Goal: Information Seeking & Learning: Learn about a topic

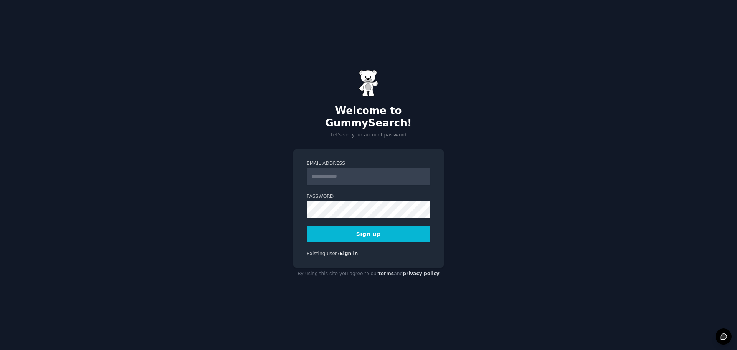
drag, startPoint x: 0, startPoint y: 0, endPoint x: 320, endPoint y: 170, distance: 362.7
click at [320, 170] on input "Email Address" at bounding box center [369, 176] width 124 height 17
type input "**********"
click at [381, 228] on button "Sign up" at bounding box center [369, 234] width 124 height 16
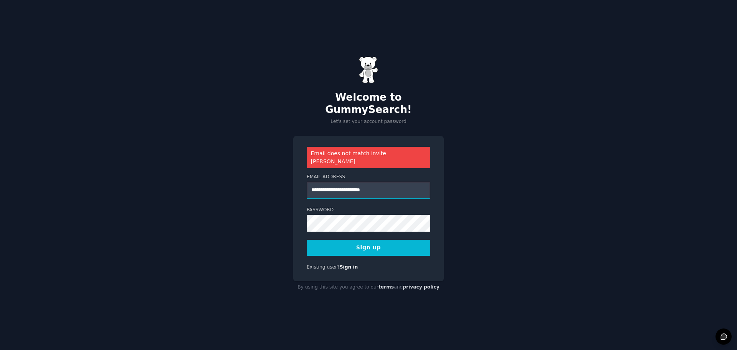
drag, startPoint x: 394, startPoint y: 179, endPoint x: 301, endPoint y: 179, distance: 92.9
click at [301, 179] on div "**********" at bounding box center [368, 208] width 150 height 145
click at [339, 181] on input "Email Address" at bounding box center [369, 189] width 124 height 17
type input "**********"
click at [378, 239] on button "Sign up" at bounding box center [369, 247] width 124 height 16
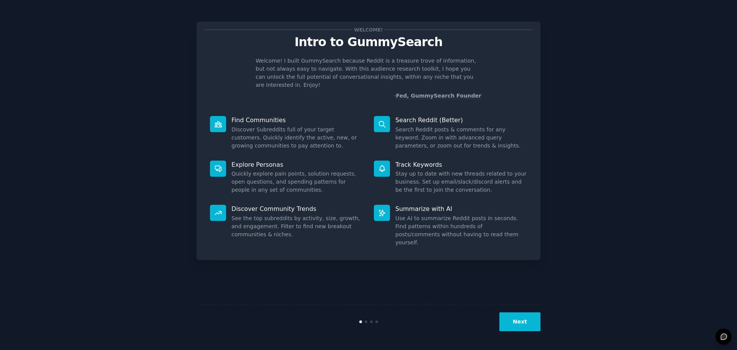
click at [520, 322] on button "Next" at bounding box center [519, 321] width 41 height 19
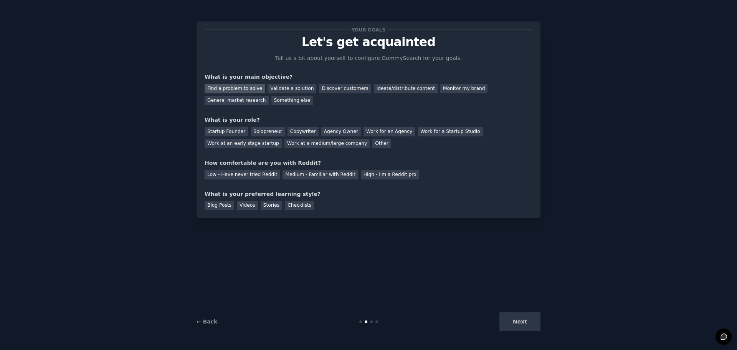
click at [239, 86] on div "Find a problem to solve" at bounding box center [235, 89] width 60 height 10
click at [269, 96] on div "General market research" at bounding box center [237, 101] width 64 height 10
click at [239, 87] on div "Find a problem to solve" at bounding box center [235, 89] width 60 height 10
click at [372, 141] on div "Other" at bounding box center [381, 144] width 19 height 10
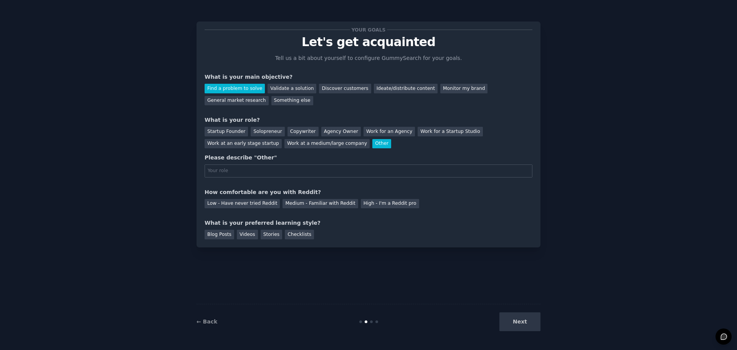
click at [238, 173] on input "text" at bounding box center [369, 170] width 328 height 13
type input "Work at a small company"
click at [239, 204] on div "Low - Have never tried Reddit" at bounding box center [242, 204] width 75 height 10
click at [246, 234] on div "Videos" at bounding box center [247, 234] width 21 height 10
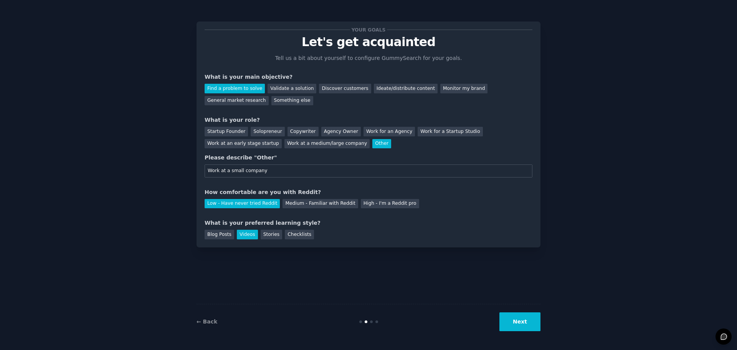
click at [530, 320] on button "Next" at bounding box center [519, 321] width 41 height 19
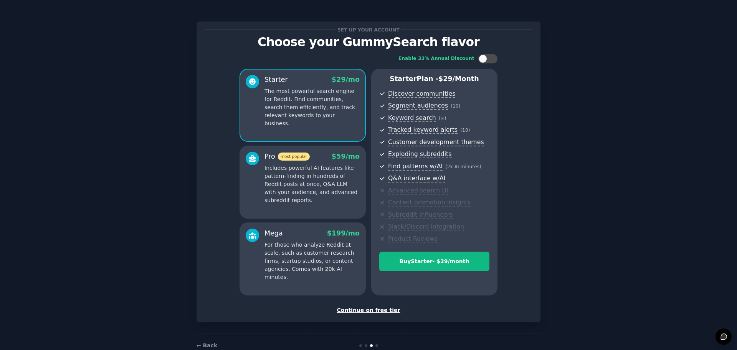
click at [378, 313] on div "Continue on free tier" at bounding box center [369, 310] width 328 height 8
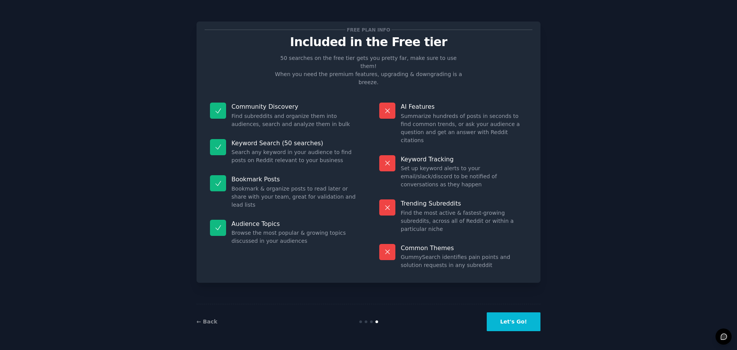
click at [513, 328] on button "Let's Go!" at bounding box center [514, 321] width 54 height 19
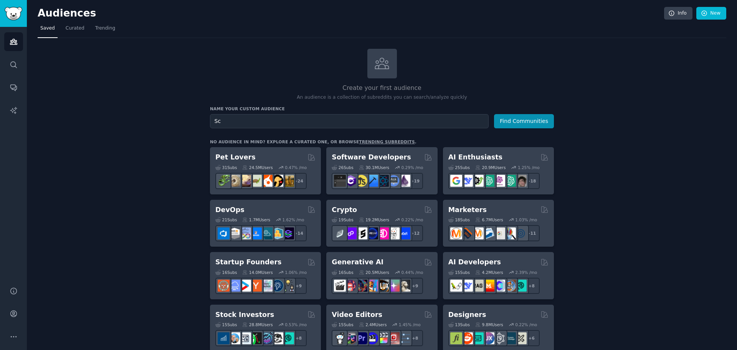
type input "S"
type input "Crypto Scam"
click at [550, 122] on button "Find Communities" at bounding box center [524, 121] width 60 height 14
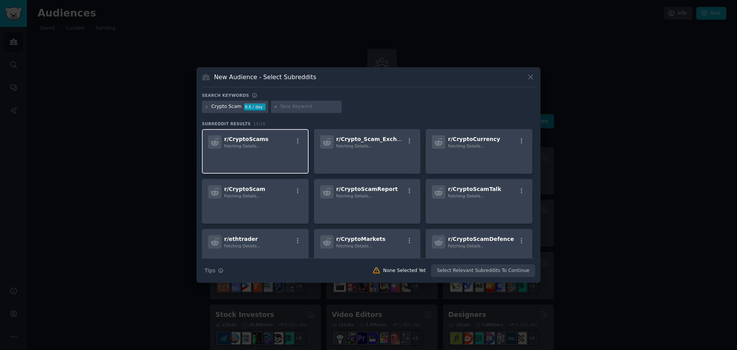
click at [275, 147] on div "r/ CryptoScams Fetching Details..." at bounding box center [255, 141] width 94 height 13
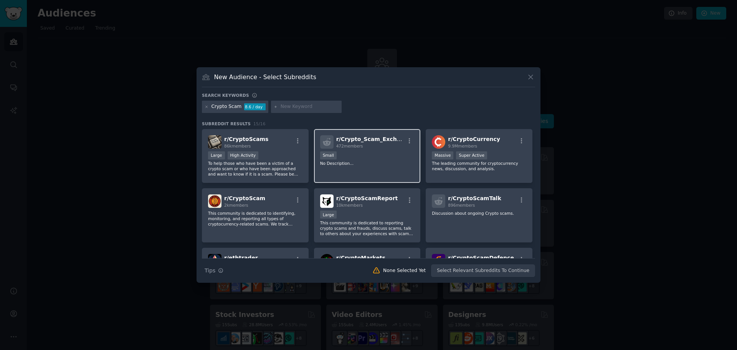
click at [371, 147] on div "472 members" at bounding box center [370, 145] width 69 height 5
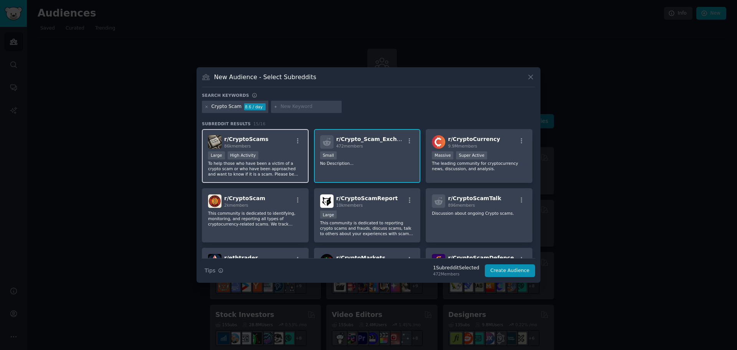
click at [275, 152] on div "Large High Activity" at bounding box center [255, 156] width 94 height 10
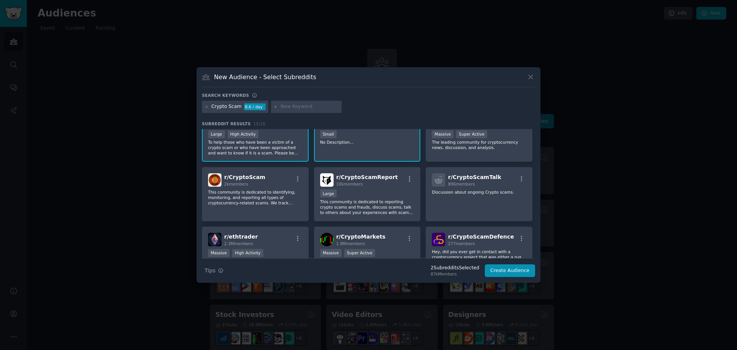
scroll to position [38, 0]
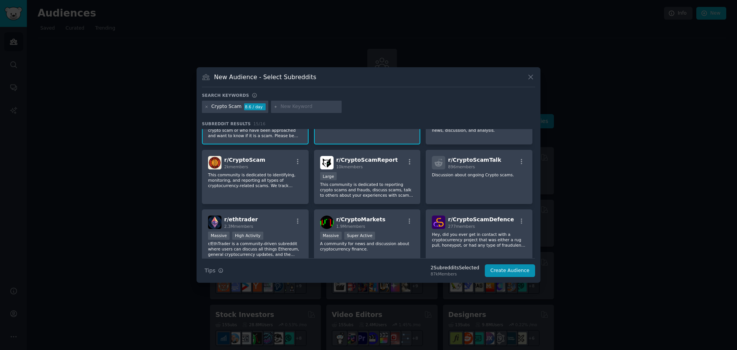
click at [268, 167] on div "r/ CryptoScam 2k members" at bounding box center [255, 162] width 94 height 13
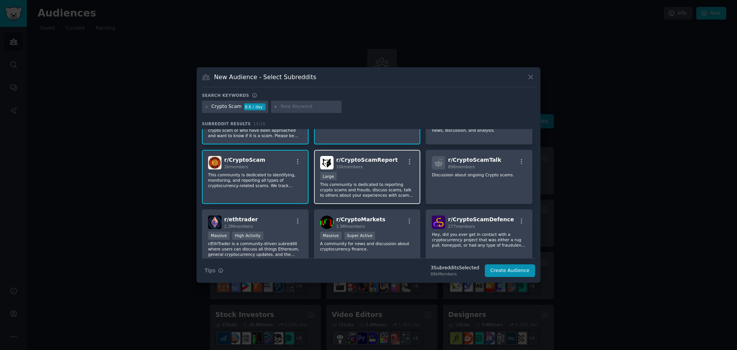
click at [357, 173] on div "10,000 - 100,000 members Large" at bounding box center [367, 177] width 94 height 10
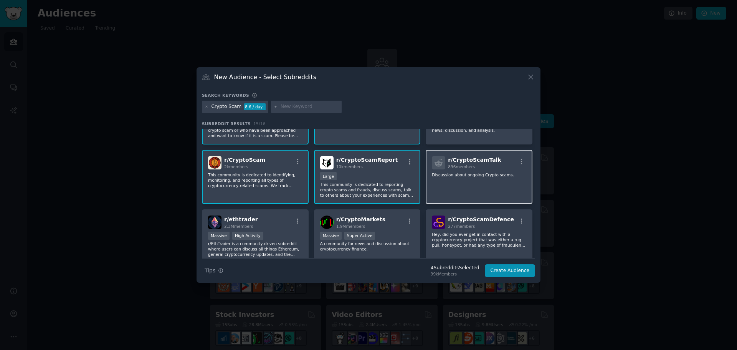
click at [484, 169] on div "896 members" at bounding box center [474, 166] width 53 height 5
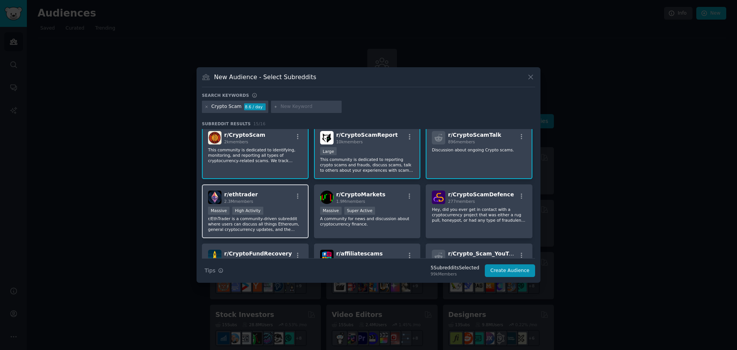
scroll to position [77, 0]
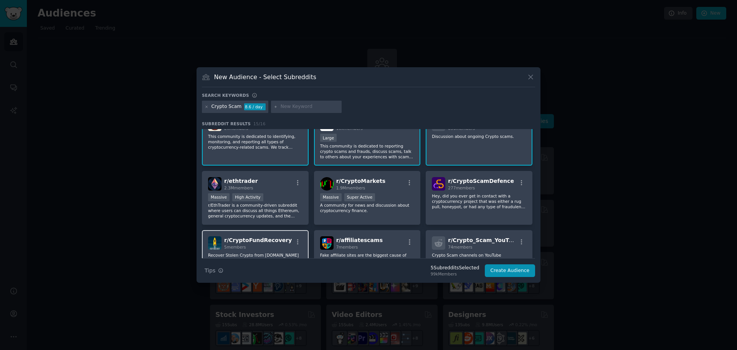
click at [259, 251] on div "r/ CryptoFundRecovery 5 members Recover Stolen Crypto from [DOMAIN_NAME]" at bounding box center [255, 252] width 107 height 45
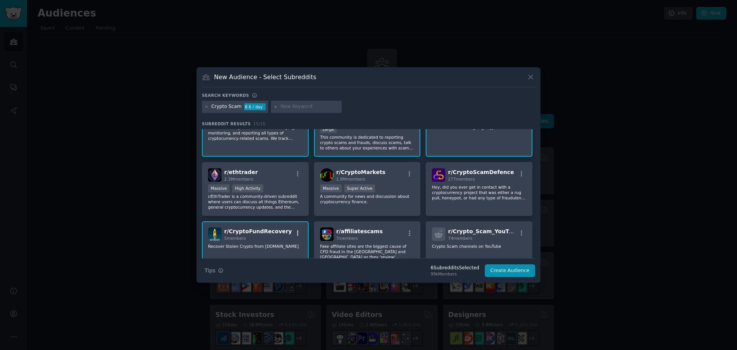
scroll to position [0, 0]
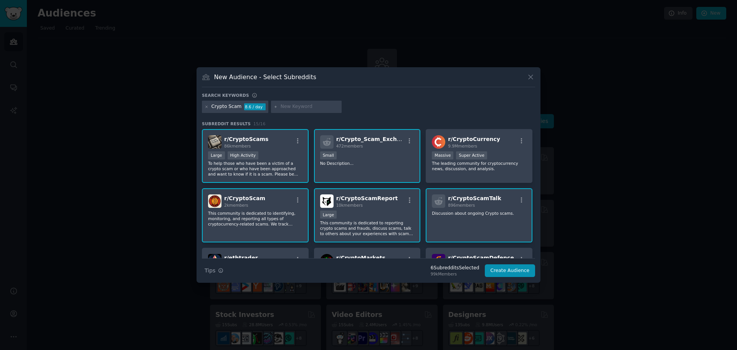
click at [399, 159] on div "Small" at bounding box center [367, 156] width 94 height 10
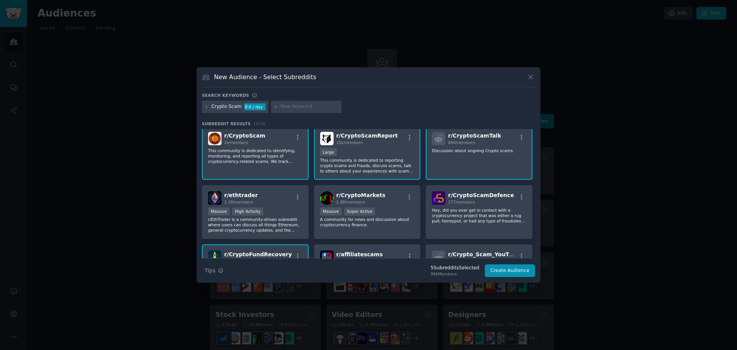
scroll to position [77, 0]
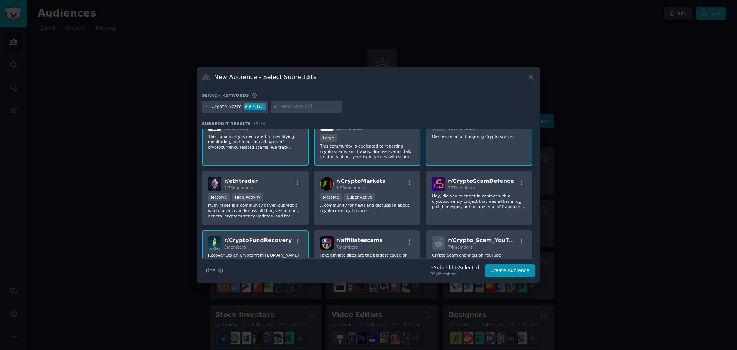
click at [252, 248] on div "5 members" at bounding box center [258, 246] width 68 height 5
click at [504, 268] on button "Create Audience" at bounding box center [510, 270] width 51 height 13
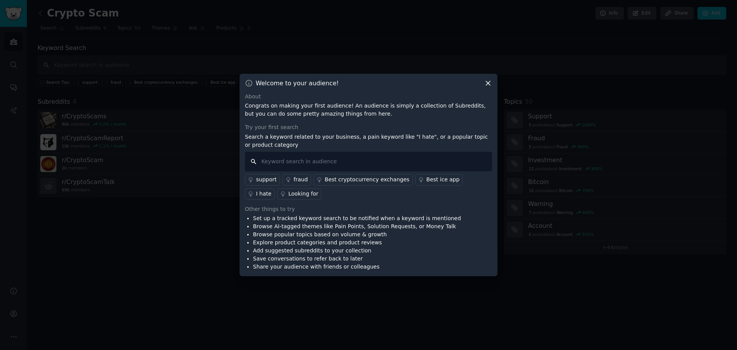
click at [270, 162] on input "text" at bounding box center [368, 162] width 247 height 20
type input "I was scammed"
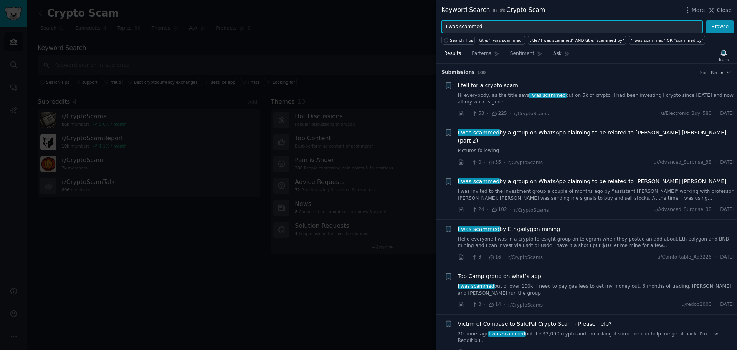
click at [479, 30] on input "I was scammed" at bounding box center [571, 26] width 261 height 13
drag, startPoint x: 485, startPoint y: 29, endPoint x: 449, endPoint y: 28, distance: 35.3
click at [449, 28] on input "I was scammed" at bounding box center [571, 26] width 261 height 13
type input "I"
type input "bank transfer"
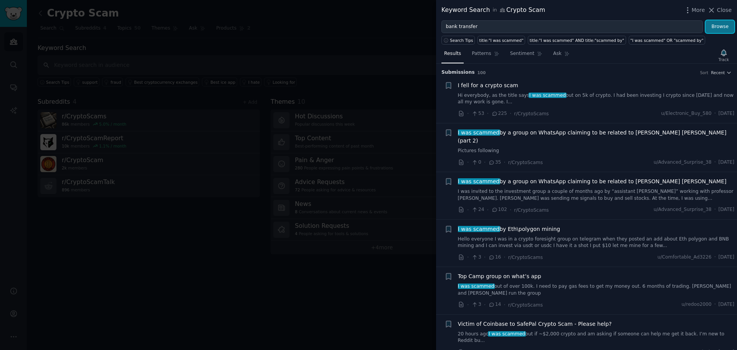
click at [715, 30] on button "Browse" at bounding box center [719, 26] width 29 height 13
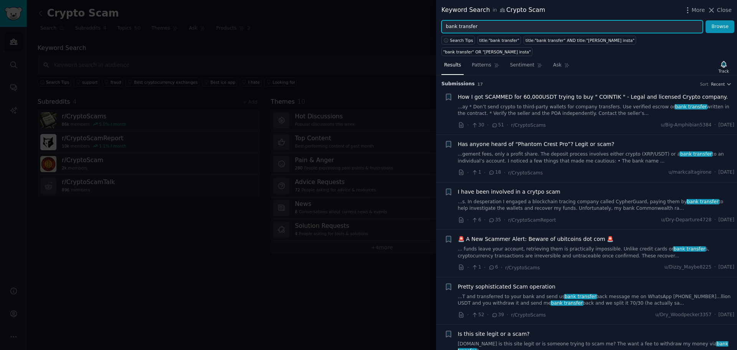
drag, startPoint x: 495, startPoint y: 30, endPoint x: 422, endPoint y: 28, distance: 73.3
click at [422, 28] on div "Keyword Search in Crypto Scam More Close bank transfer Browse Search Tips title…" at bounding box center [368, 175] width 737 height 350
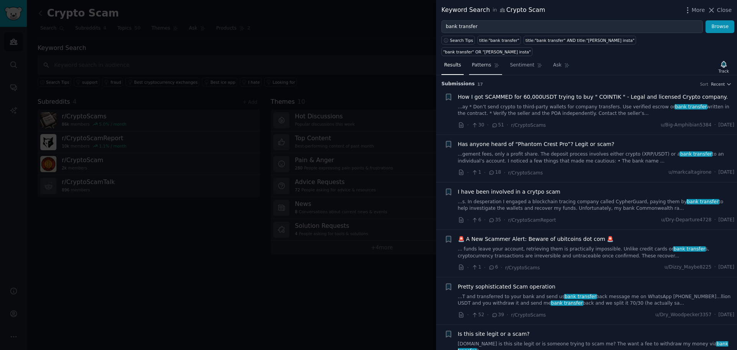
click at [485, 59] on link "Patterns" at bounding box center [485, 67] width 33 height 16
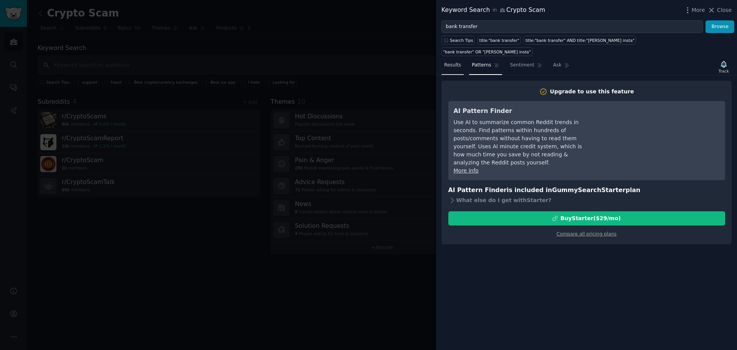
click at [453, 62] on span "Results" at bounding box center [452, 65] width 17 height 7
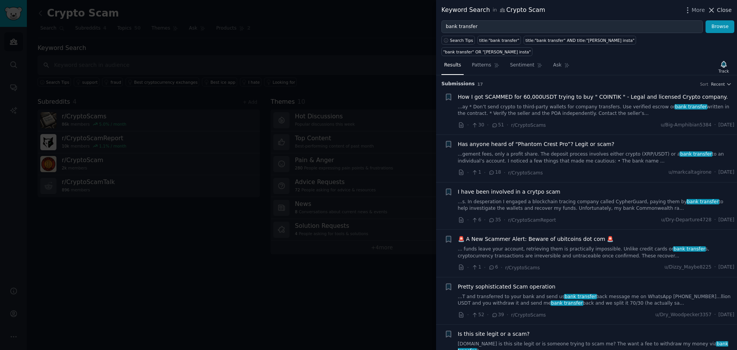
click at [713, 10] on icon at bounding box center [711, 10] width 4 height 4
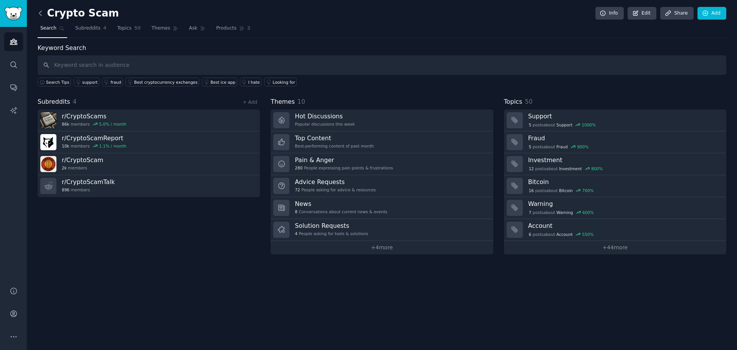
click at [43, 13] on icon at bounding box center [40, 13] width 8 height 8
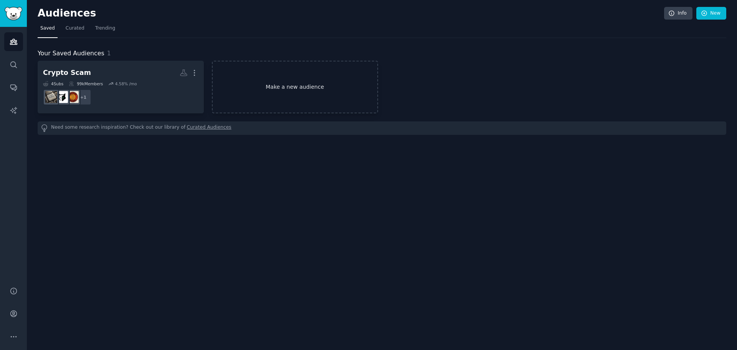
click at [309, 71] on link "Make a new audience" at bounding box center [295, 87] width 166 height 53
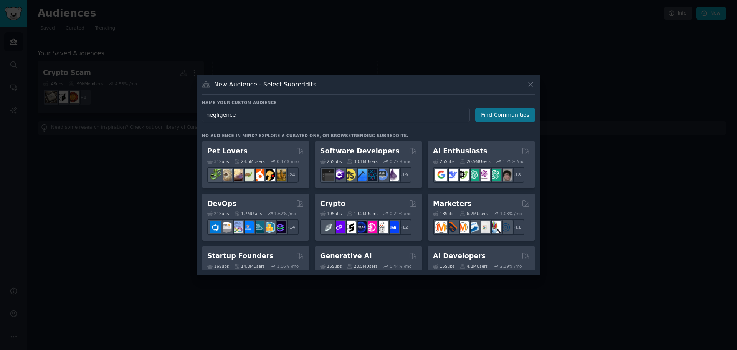
type input "negligence"
click at [512, 115] on button "Find Communities" at bounding box center [505, 115] width 60 height 14
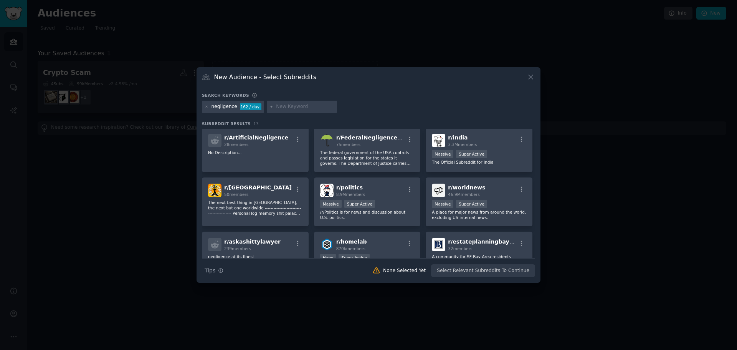
scroll to position [77, 0]
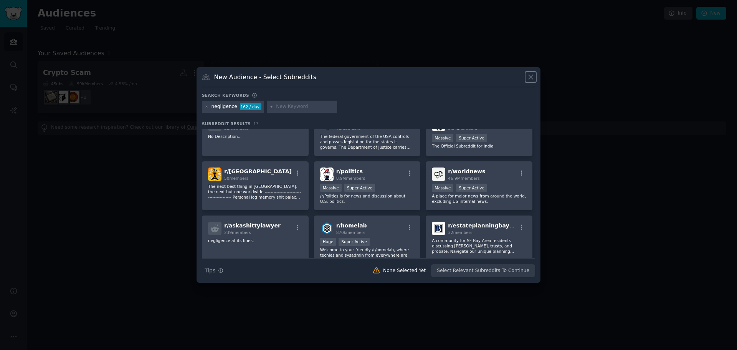
click at [533, 80] on icon at bounding box center [530, 77] width 8 height 8
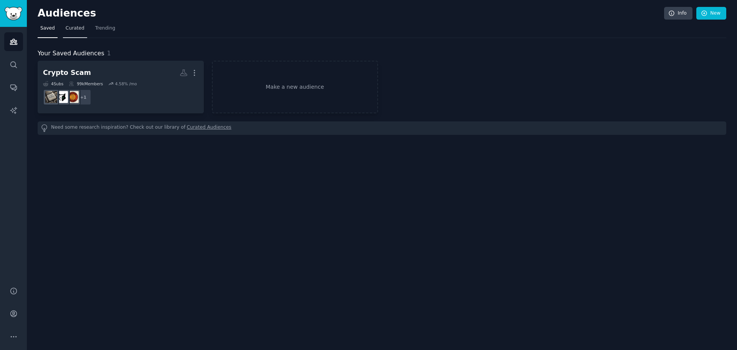
click at [73, 32] on link "Curated" at bounding box center [75, 30] width 24 height 16
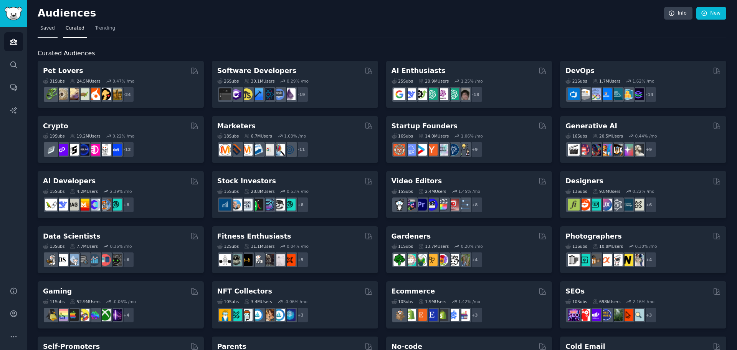
click at [53, 32] on link "Saved" at bounding box center [48, 30] width 20 height 16
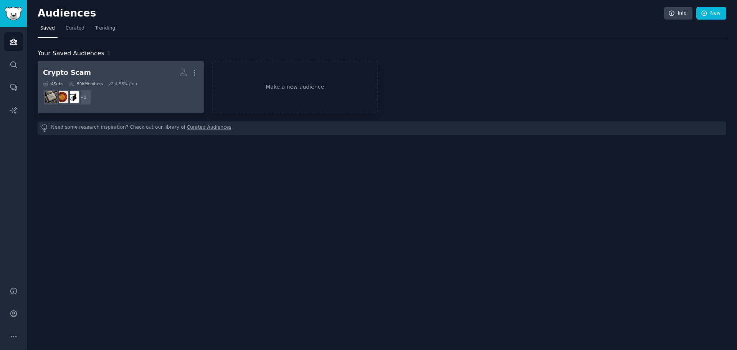
click at [77, 76] on div "Crypto Scam" at bounding box center [67, 73] width 48 height 10
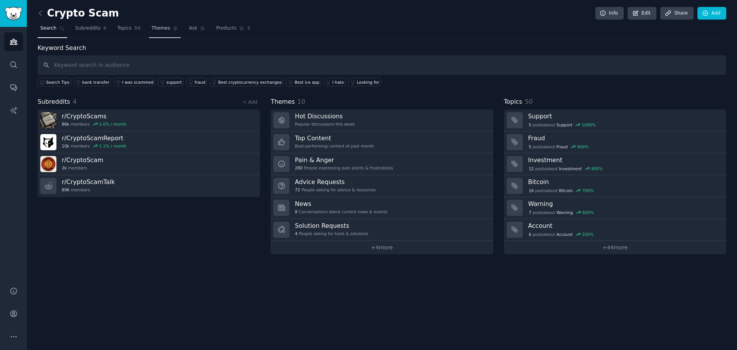
click at [156, 31] on span "Themes" at bounding box center [161, 28] width 19 height 7
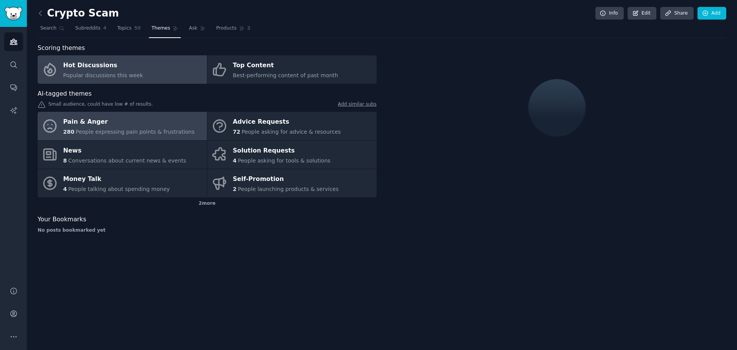
click at [146, 123] on div "Pain & Anger" at bounding box center [128, 122] width 131 height 12
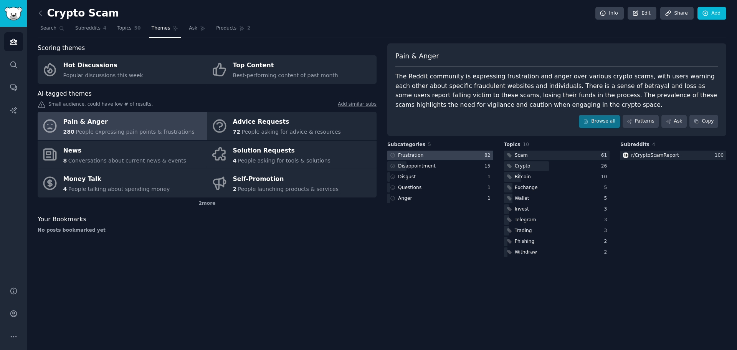
click at [411, 157] on div "Frustration" at bounding box center [410, 155] width 25 height 7
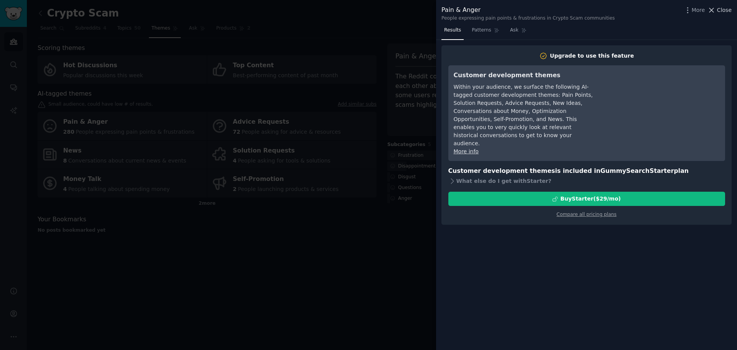
click at [726, 10] on span "Close" at bounding box center [724, 10] width 15 height 8
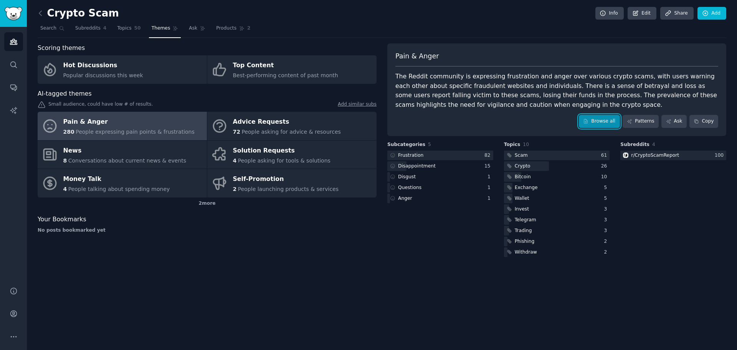
click at [615, 119] on link "Browse all" at bounding box center [599, 121] width 41 height 13
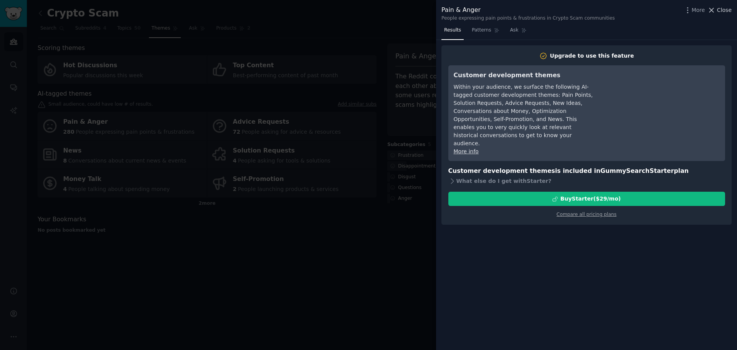
click at [727, 10] on span "Close" at bounding box center [724, 10] width 15 height 8
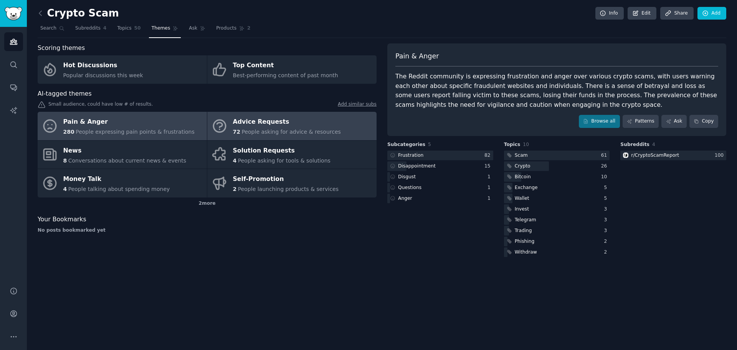
click at [275, 122] on div "Advice Requests" at bounding box center [287, 122] width 108 height 12
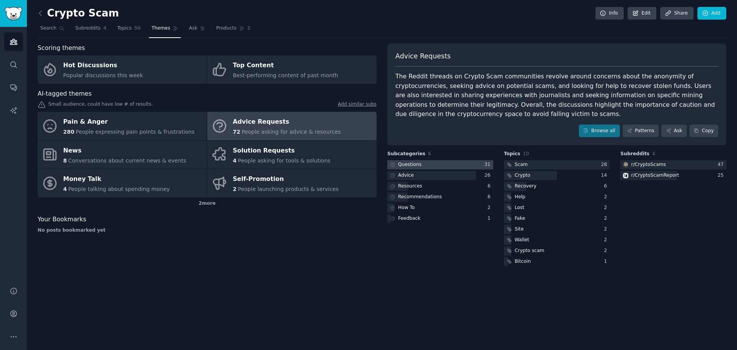
click at [399, 161] on div "Questions" at bounding box center [409, 164] width 23 height 7
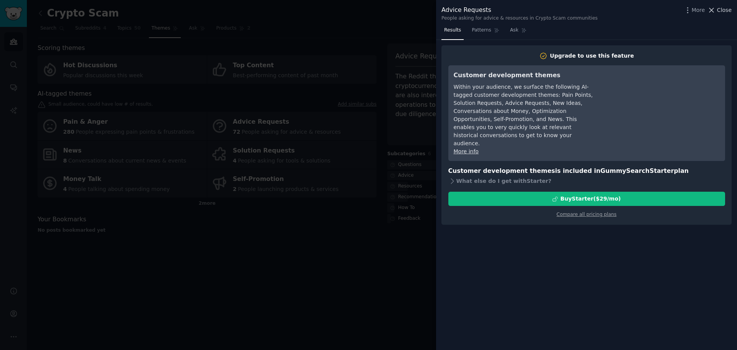
click at [721, 11] on span "Close" at bounding box center [724, 10] width 15 height 8
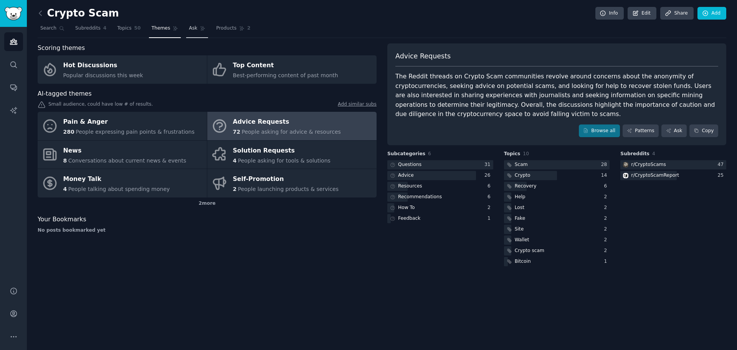
click at [189, 30] on span "Ask" at bounding box center [193, 28] width 8 height 7
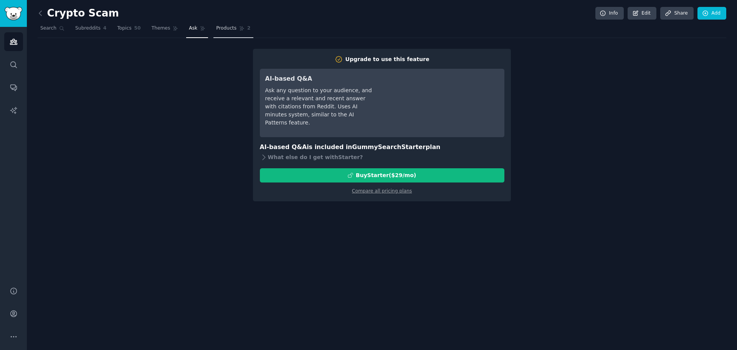
click at [216, 29] on span "Products" at bounding box center [226, 28] width 20 height 7
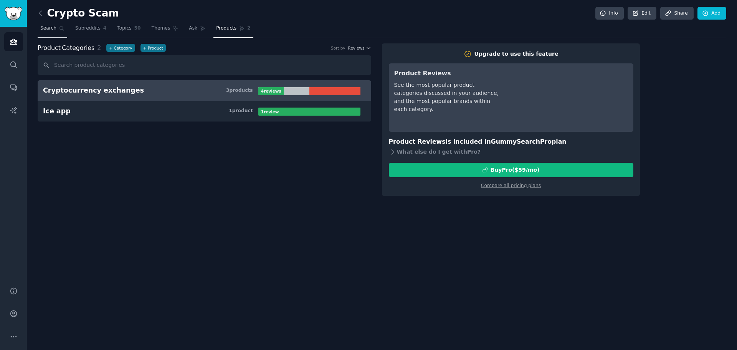
click at [54, 33] on link "Search" at bounding box center [53, 30] width 30 height 16
